Goal: Information Seeking & Learning: Learn about a topic

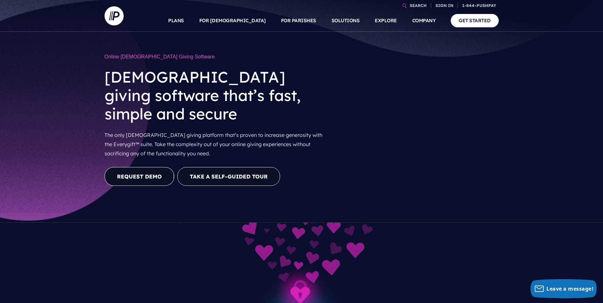
click at [137, 167] on link "REQUEST DEMO" at bounding box center [140, 176] width 70 height 19
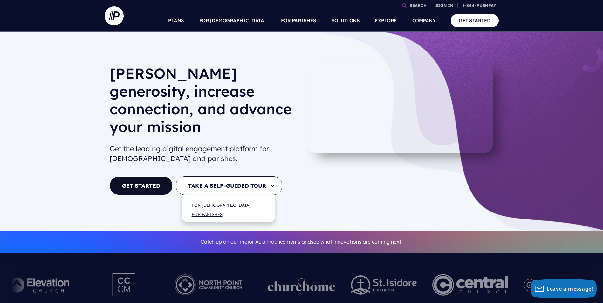
click at [212, 207] on link "FOR PARISHES" at bounding box center [207, 214] width 44 height 15
click at [276, 176] on button "TAKE A SELF-GUIDED TOUR" at bounding box center [229, 185] width 106 height 19
click at [212, 198] on link "FOR [DEMOGRAPHIC_DATA]" at bounding box center [221, 205] width 72 height 15
